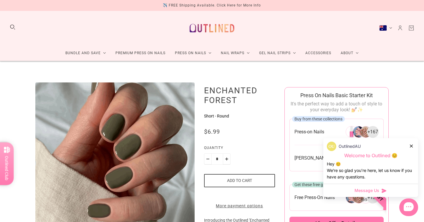
click at [411, 145] on icon at bounding box center [410, 145] width 3 height 3
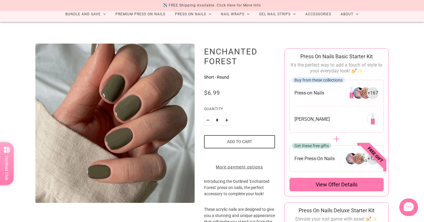
scroll to position [51, 0]
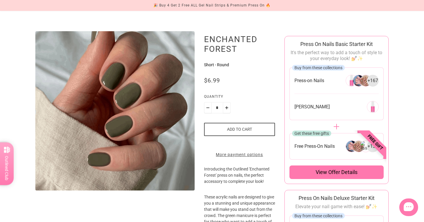
click at [243, 129] on button "Add to cart" at bounding box center [239, 129] width 71 height 13
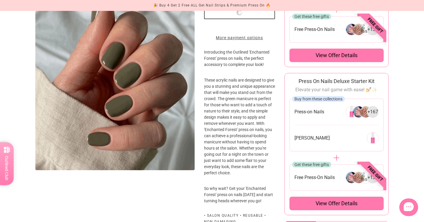
scroll to position [178, 0]
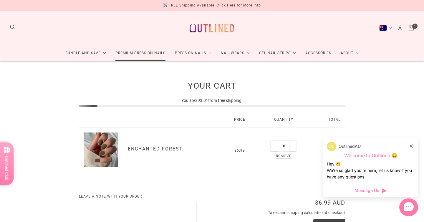
click at [122, 52] on link "Premium Press On Nails" at bounding box center [140, 53] width 59 height 16
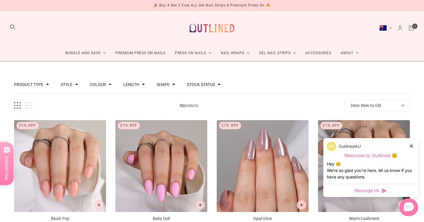
click at [410, 144] on icon at bounding box center [410, 145] width 3 height 3
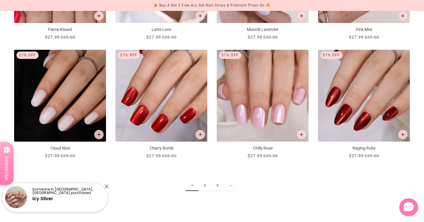
scroll to position [685, 0]
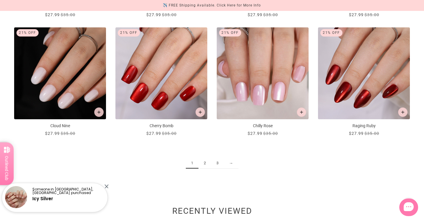
click at [205, 164] on link "2" at bounding box center [204, 163] width 13 height 11
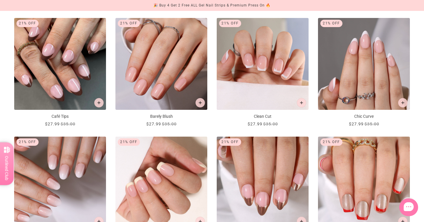
scroll to position [576, 0]
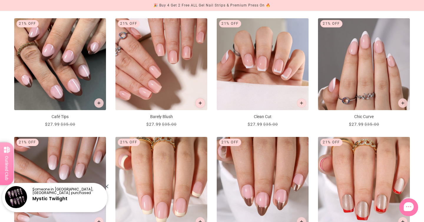
click at [200, 104] on button "Add to cart" at bounding box center [200, 103] width 10 height 10
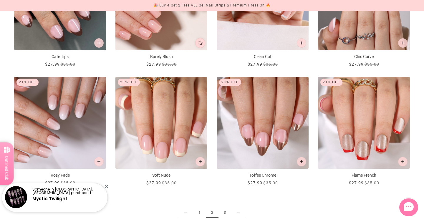
scroll to position [0, 0]
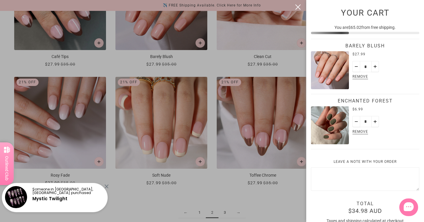
click at [238, 211] on div at bounding box center [212, 111] width 424 height 222
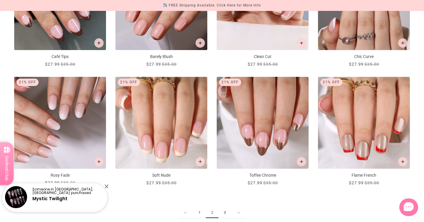
scroll to position [636, 0]
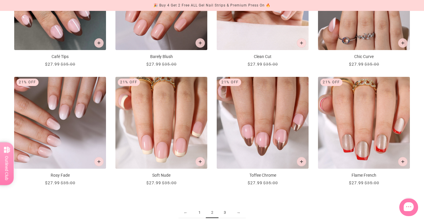
click at [240, 213] on link "→" at bounding box center [238, 212] width 15 height 11
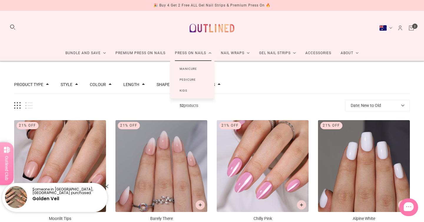
click at [198, 55] on link "Press On Nails" at bounding box center [193, 53] width 46 height 16
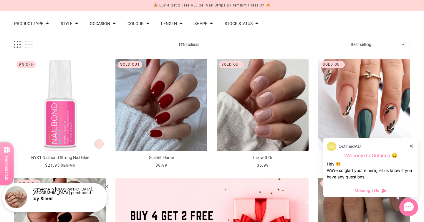
scroll to position [62, 0]
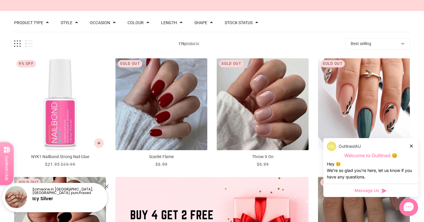
click at [410, 146] on icon at bounding box center [410, 145] width 3 height 3
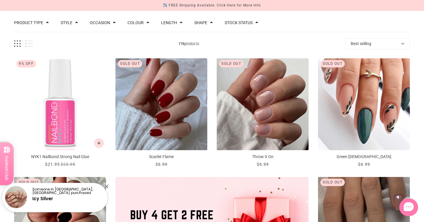
click at [108, 185] on div "Someone in [GEOGRAPHIC_DATA], [GEOGRAPHIC_DATA] purchased Icy Silver" at bounding box center [55, 197] width 108 height 29
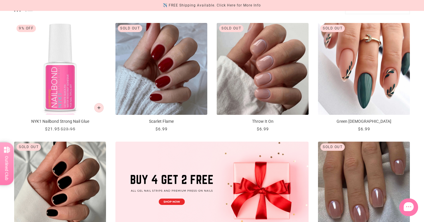
scroll to position [0, 0]
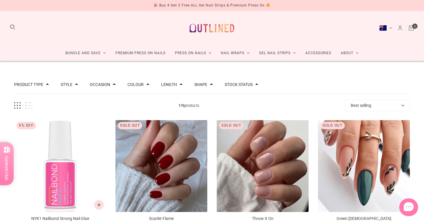
click at [248, 84] on button "Stock status" at bounding box center [238, 84] width 28 height 4
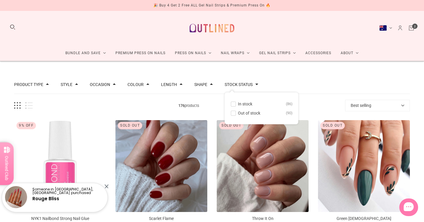
click at [235, 104] on span at bounding box center [233, 104] width 4 height 4
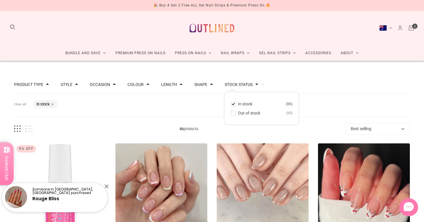
click at [196, 104] on div "Filters Clear all Stock status: In stock" at bounding box center [211, 105] width 395 height 23
click at [208, 82] on div "Shape" at bounding box center [203, 84] width 19 height 6
click at [207, 83] on button "Shape" at bounding box center [200, 84] width 13 height 4
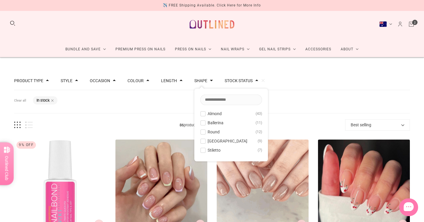
scroll to position [5, 0]
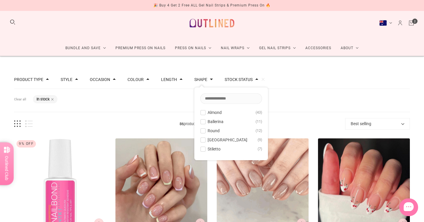
click at [205, 140] on span at bounding box center [203, 140] width 4 height 4
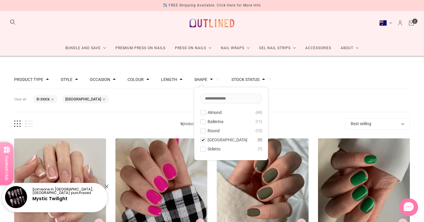
click at [205, 141] on span at bounding box center [203, 140] width 4 height 4
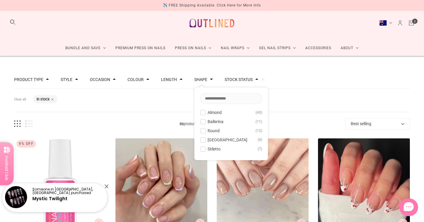
click at [205, 119] on span at bounding box center [203, 121] width 4 height 4
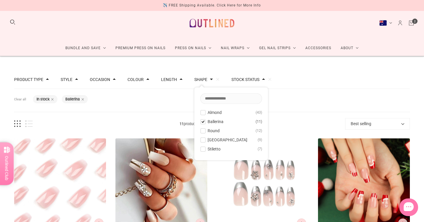
click at [205, 122] on span at bounding box center [203, 121] width 4 height 4
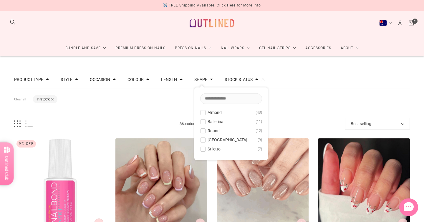
click at [205, 133] on span at bounding box center [203, 131] width 4 height 4
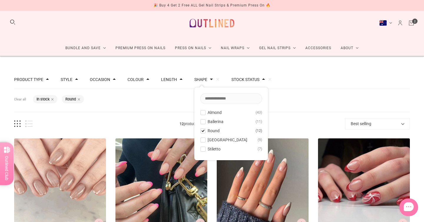
click at [205, 133] on span at bounding box center [203, 131] width 4 height 4
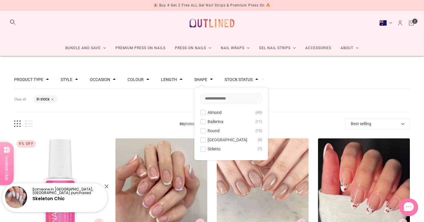
click at [205, 148] on span at bounding box center [203, 149] width 4 height 4
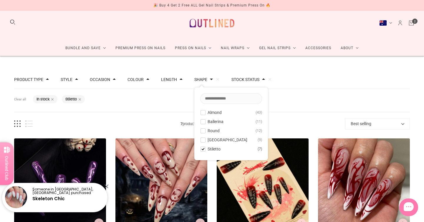
click at [205, 148] on span at bounding box center [203, 149] width 4 height 4
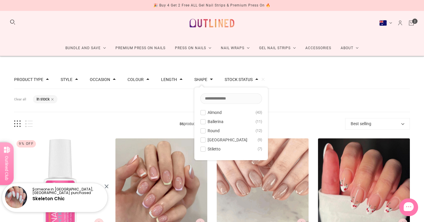
click at [205, 139] on span at bounding box center [203, 140] width 4 height 4
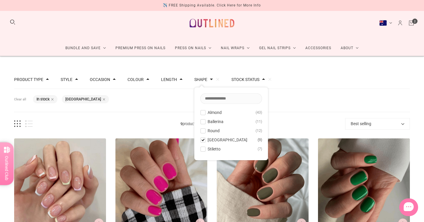
click at [165, 112] on div "Filters Clear all Stock status: In stock Shape: Rounded Square" at bounding box center [211, 100] width 395 height 23
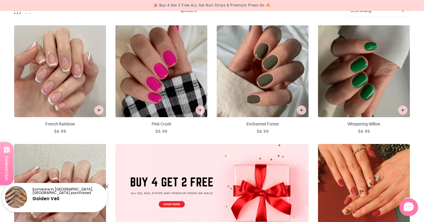
scroll to position [114, 0]
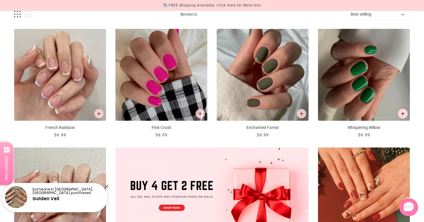
click at [401, 111] on button "Add to cart" at bounding box center [402, 114] width 10 height 10
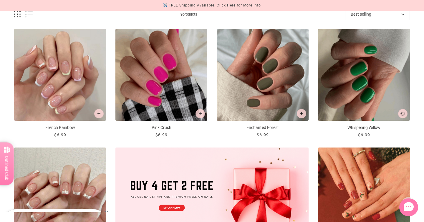
scroll to position [0, 0]
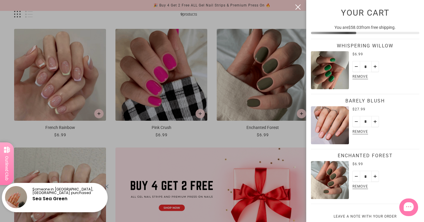
click at [233, 127] on div at bounding box center [212, 111] width 424 height 222
